Goal: Task Accomplishment & Management: Use online tool/utility

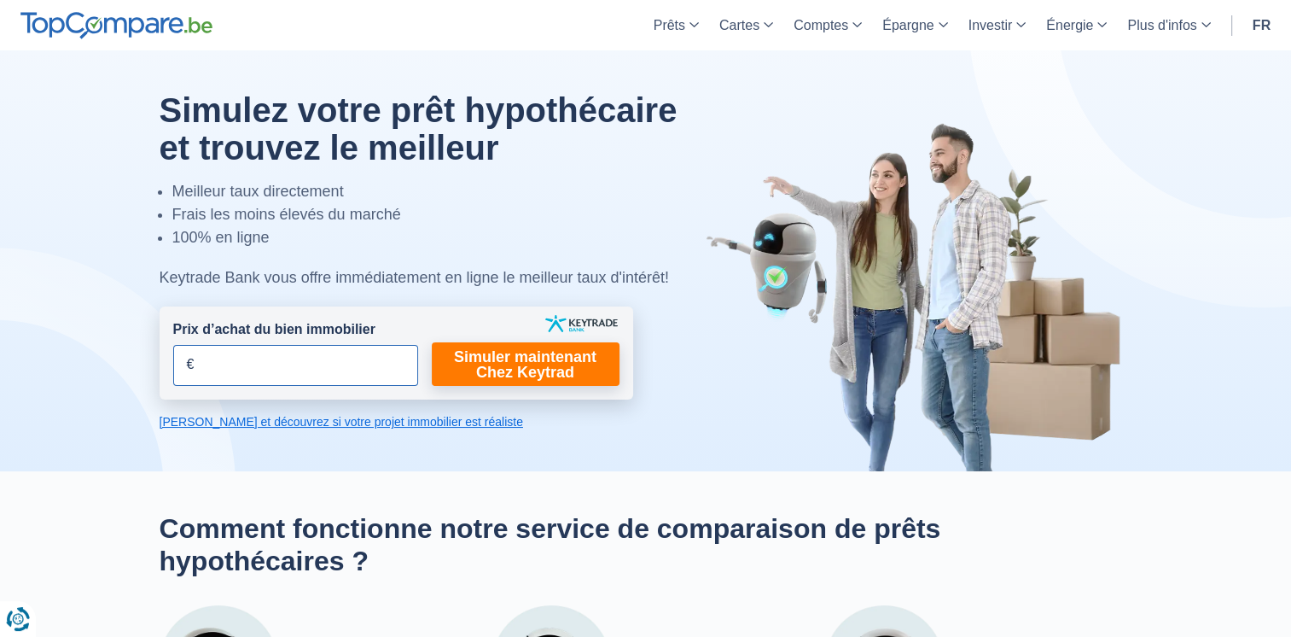
click at [220, 372] on input "Prix d’achat du bien immobilier" at bounding box center [295, 365] width 245 height 41
type input "400.000"
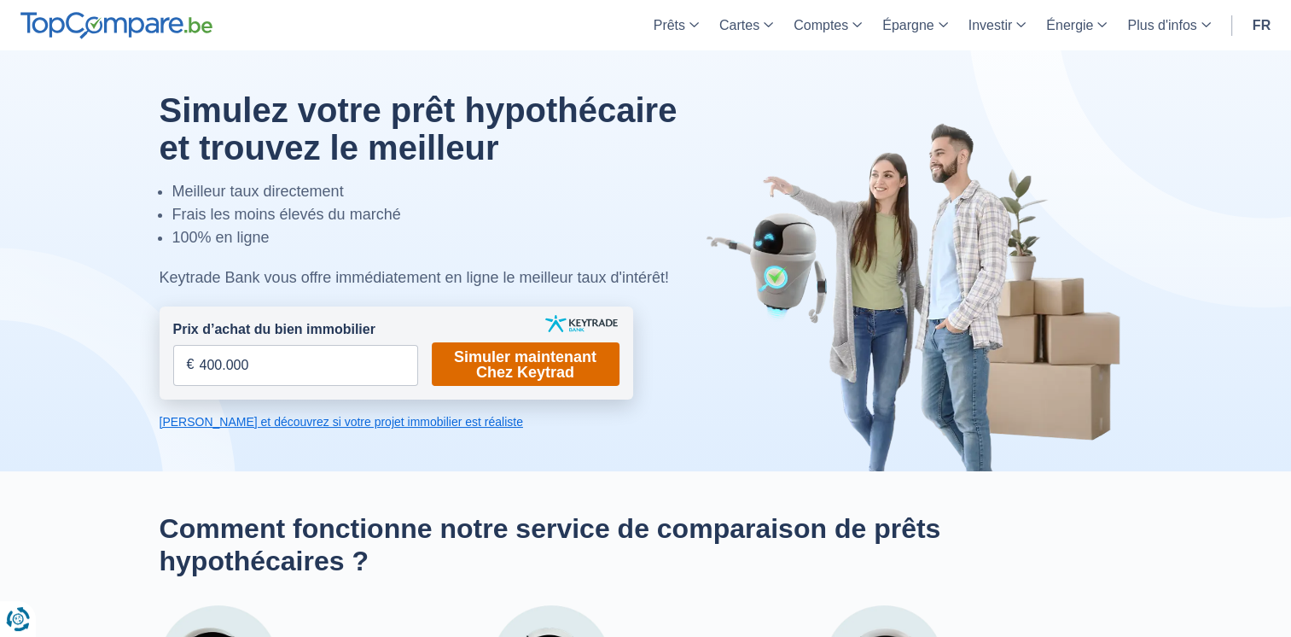
click at [509, 368] on link "Simuler maintenant Chez Keytrad" at bounding box center [526, 364] width 188 height 44
click at [512, 361] on link "Simuler maintenant Chez Keytrad" at bounding box center [526, 364] width 188 height 44
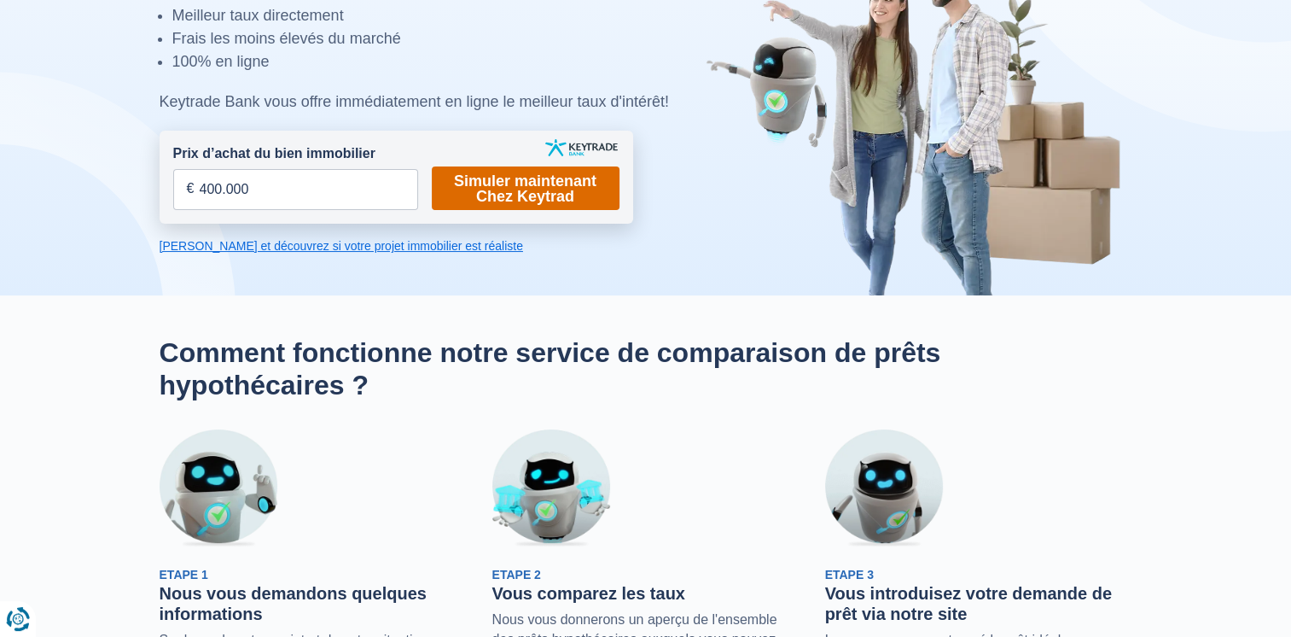
scroll to position [178, 0]
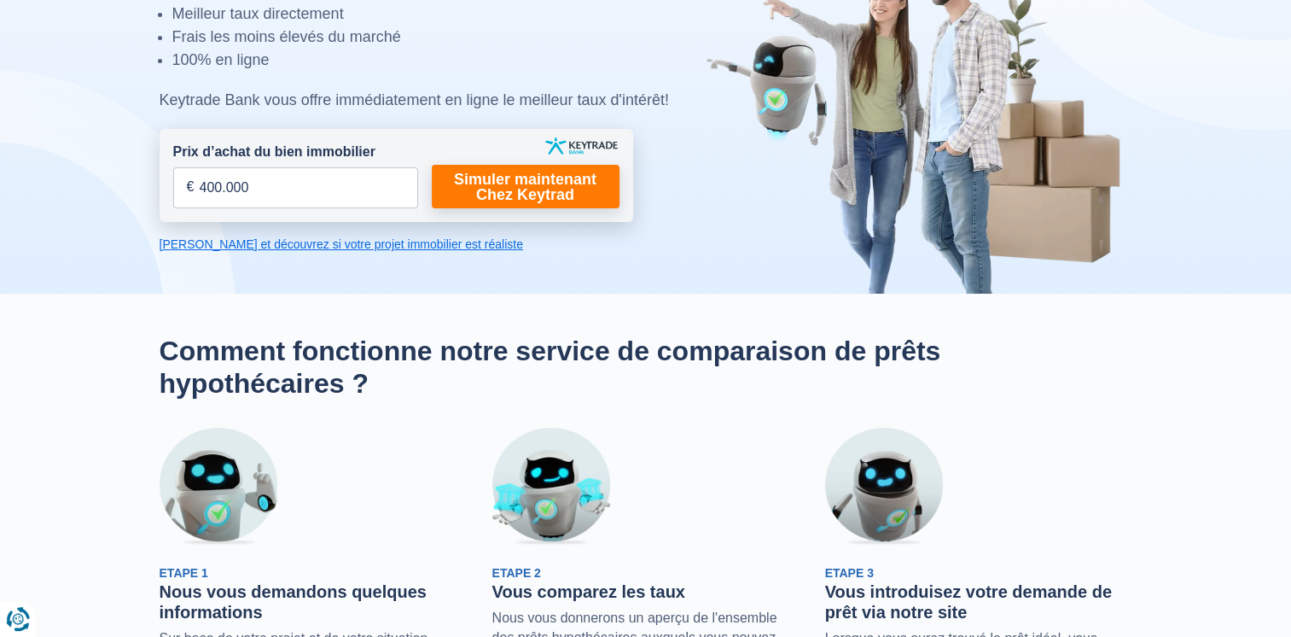
click at [384, 246] on link "[PERSON_NAME] et découvrez si votre projet immobilier est réaliste" at bounding box center [397, 244] width 474 height 17
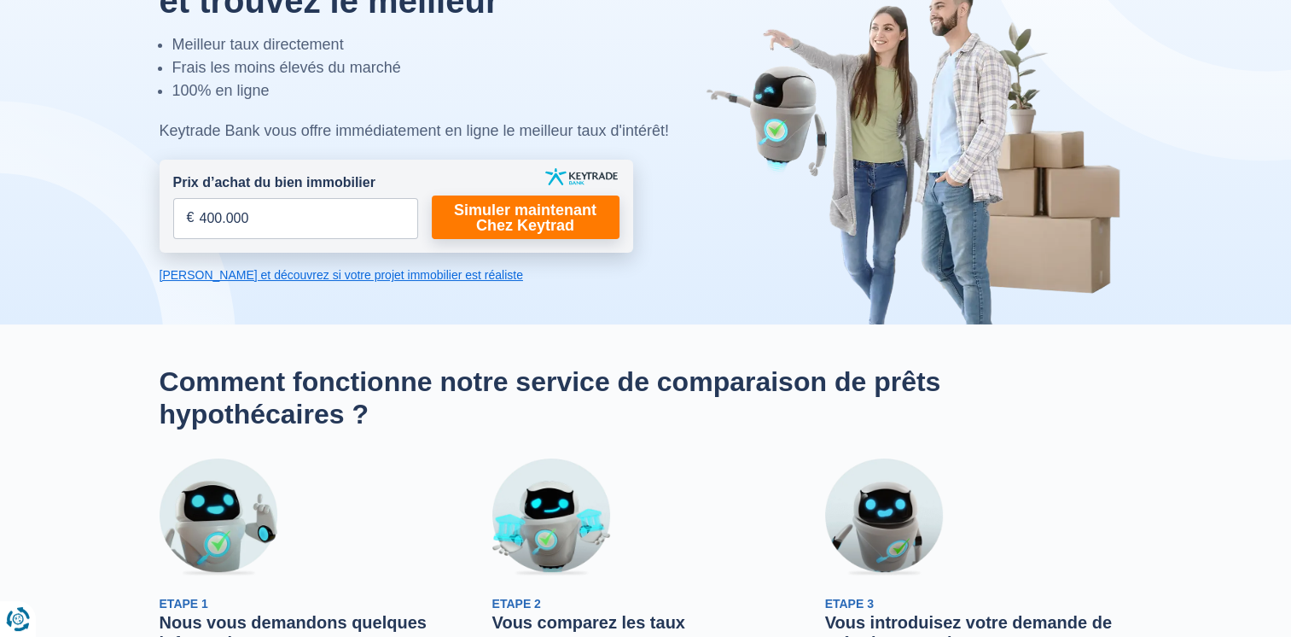
scroll to position [150, 0]
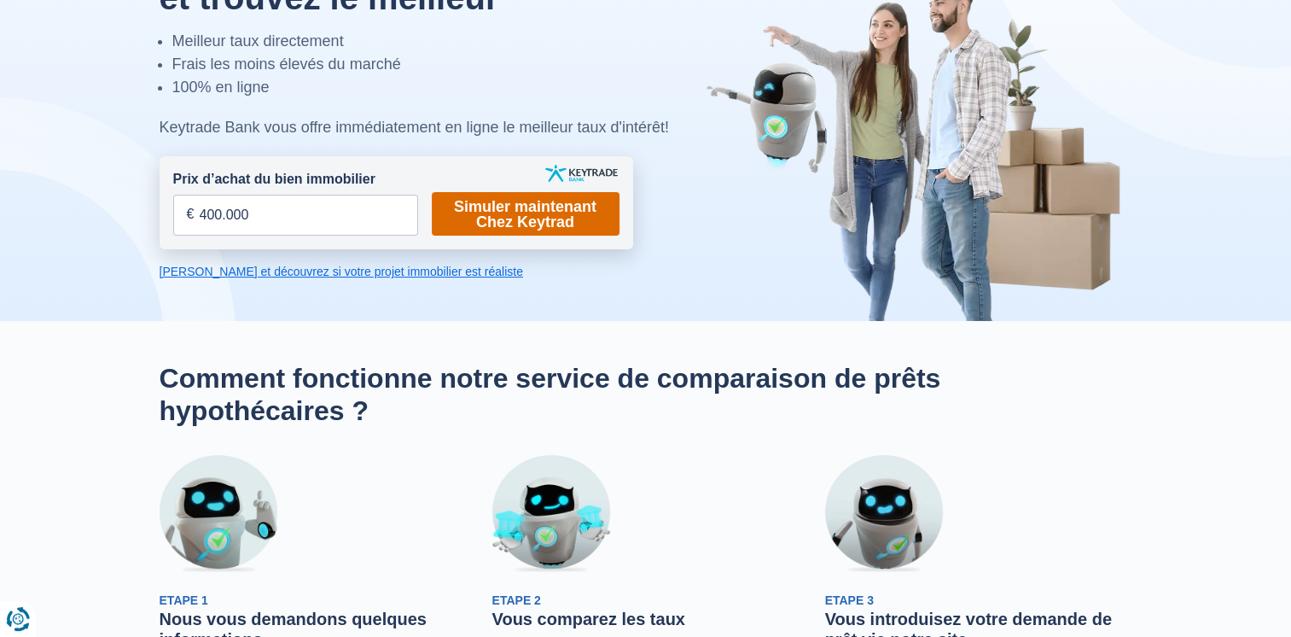
click at [512, 210] on link "Simuler maintenant Chez Keytrad" at bounding box center [526, 214] width 188 height 44
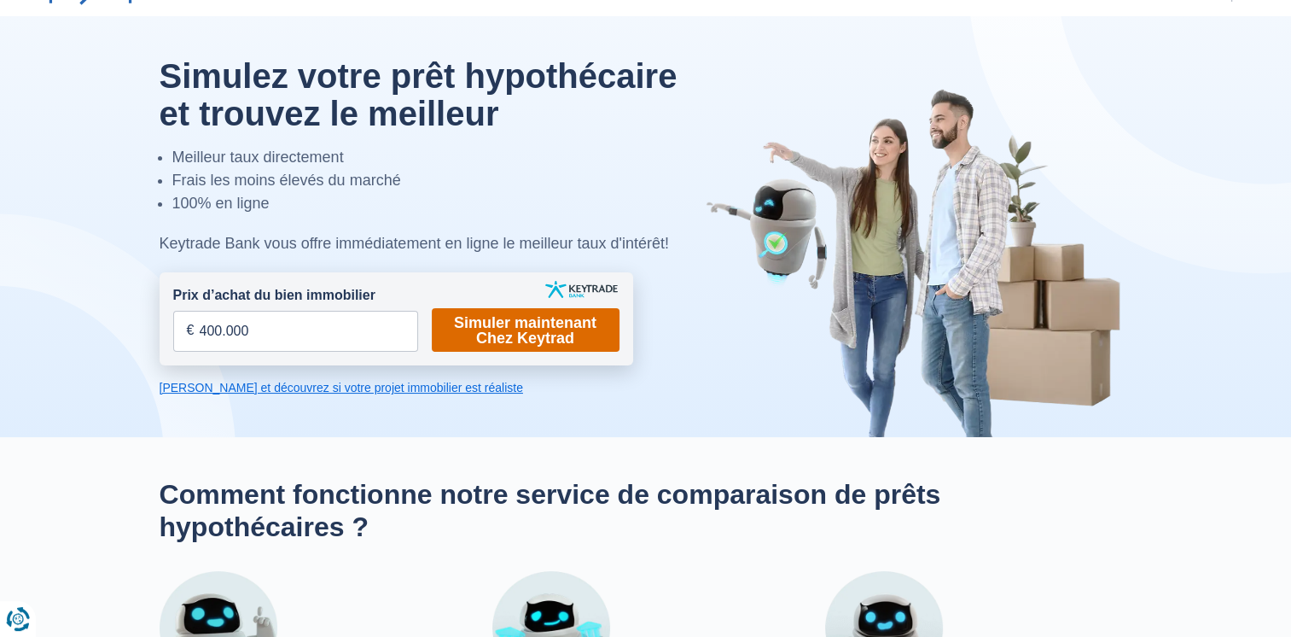
scroll to position [0, 0]
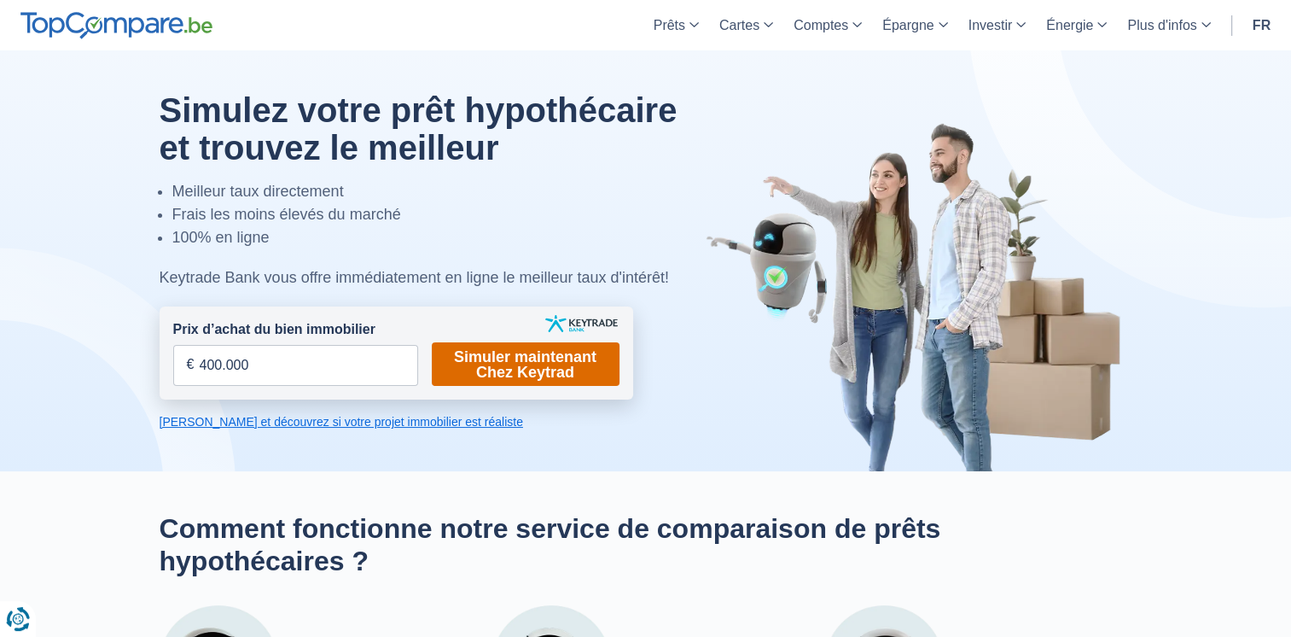
click at [517, 364] on link "Simuler maintenant Chez Keytrad" at bounding box center [526, 364] width 188 height 44
